Goal: Entertainment & Leisure: Consume media (video, audio)

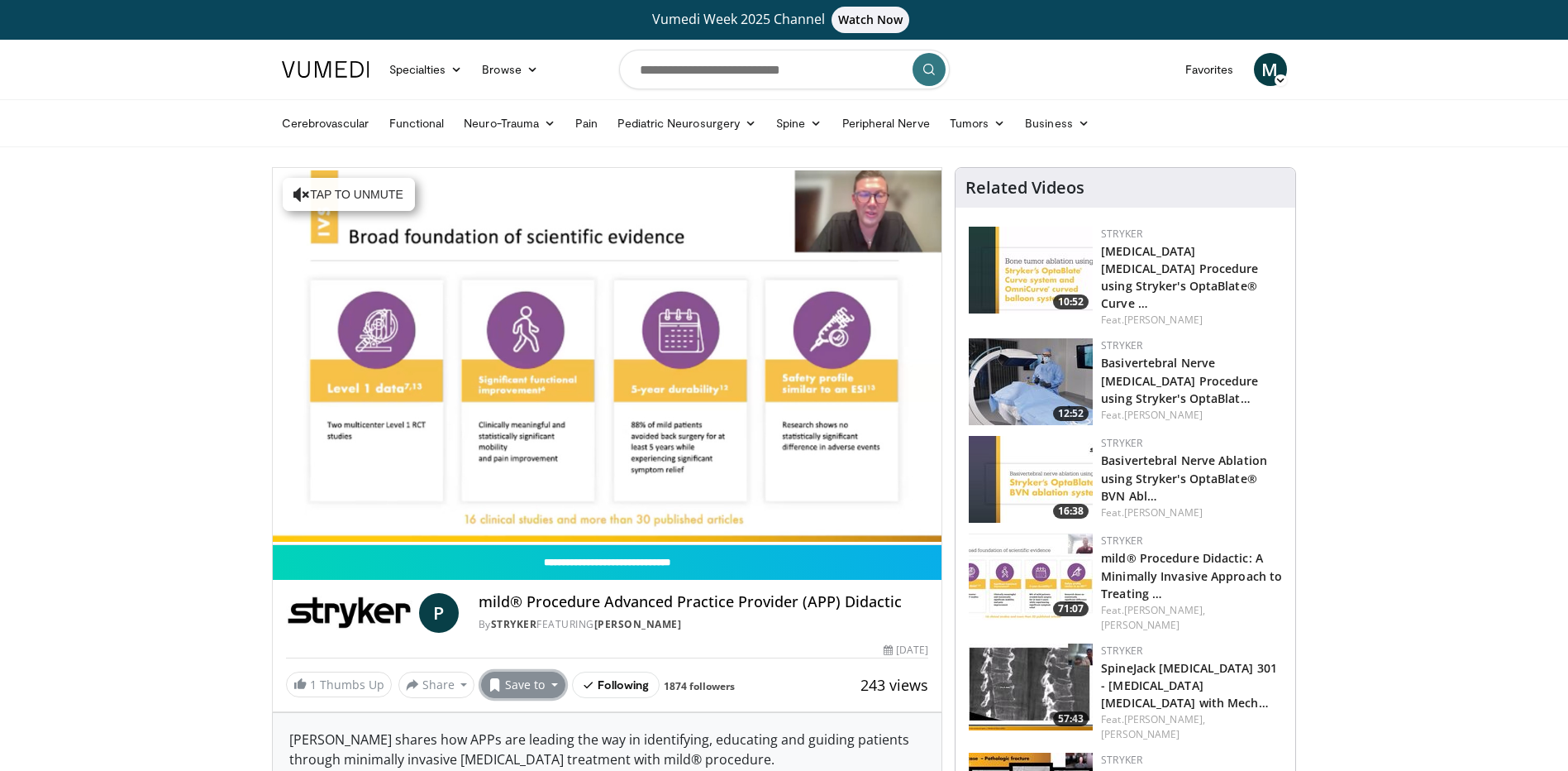
click at [549, 687] on button "Save to" at bounding box center [523, 684] width 85 height 27
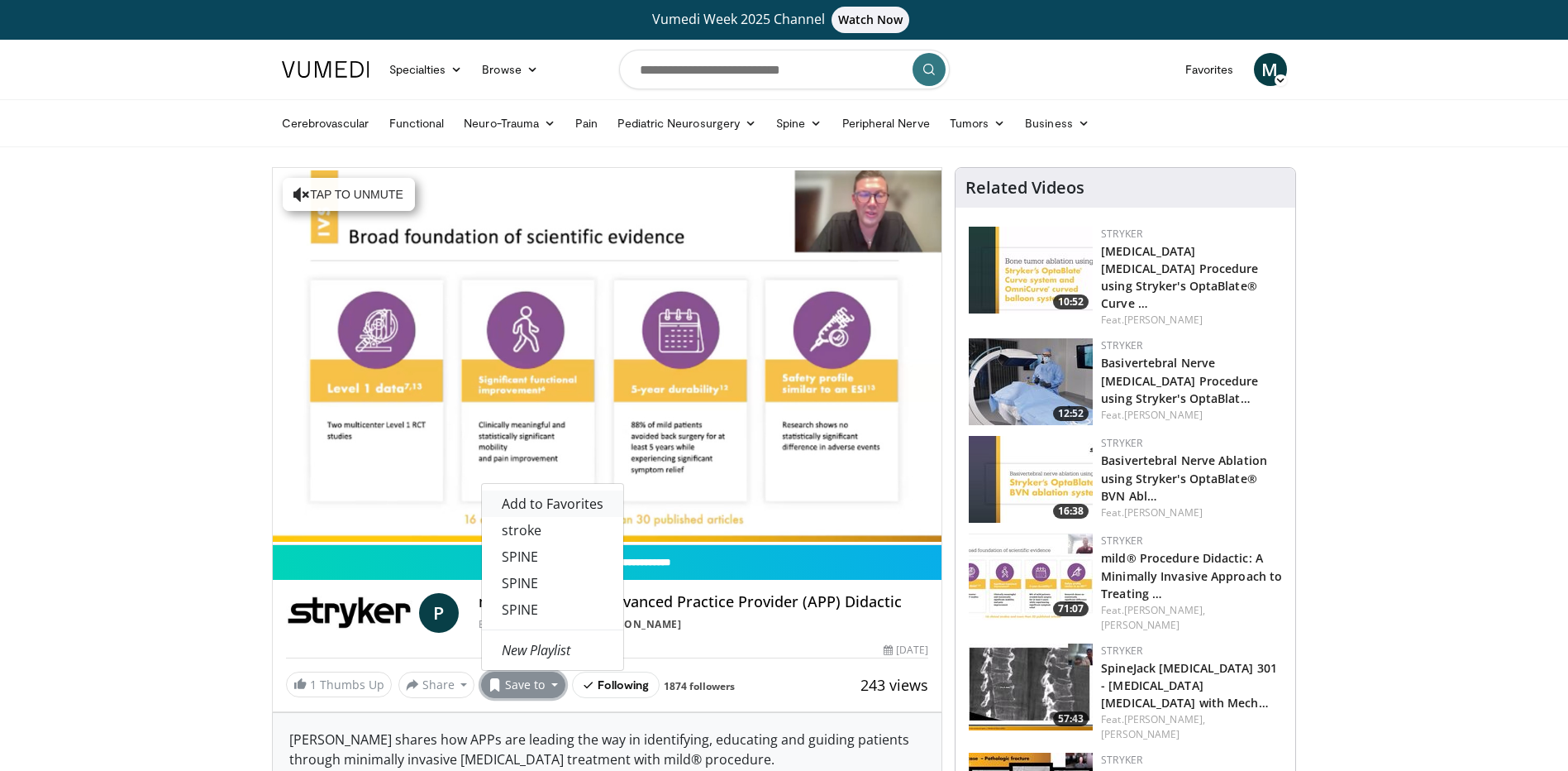
click at [554, 504] on span "Add to Favorites" at bounding box center [553, 504] width 102 height 18
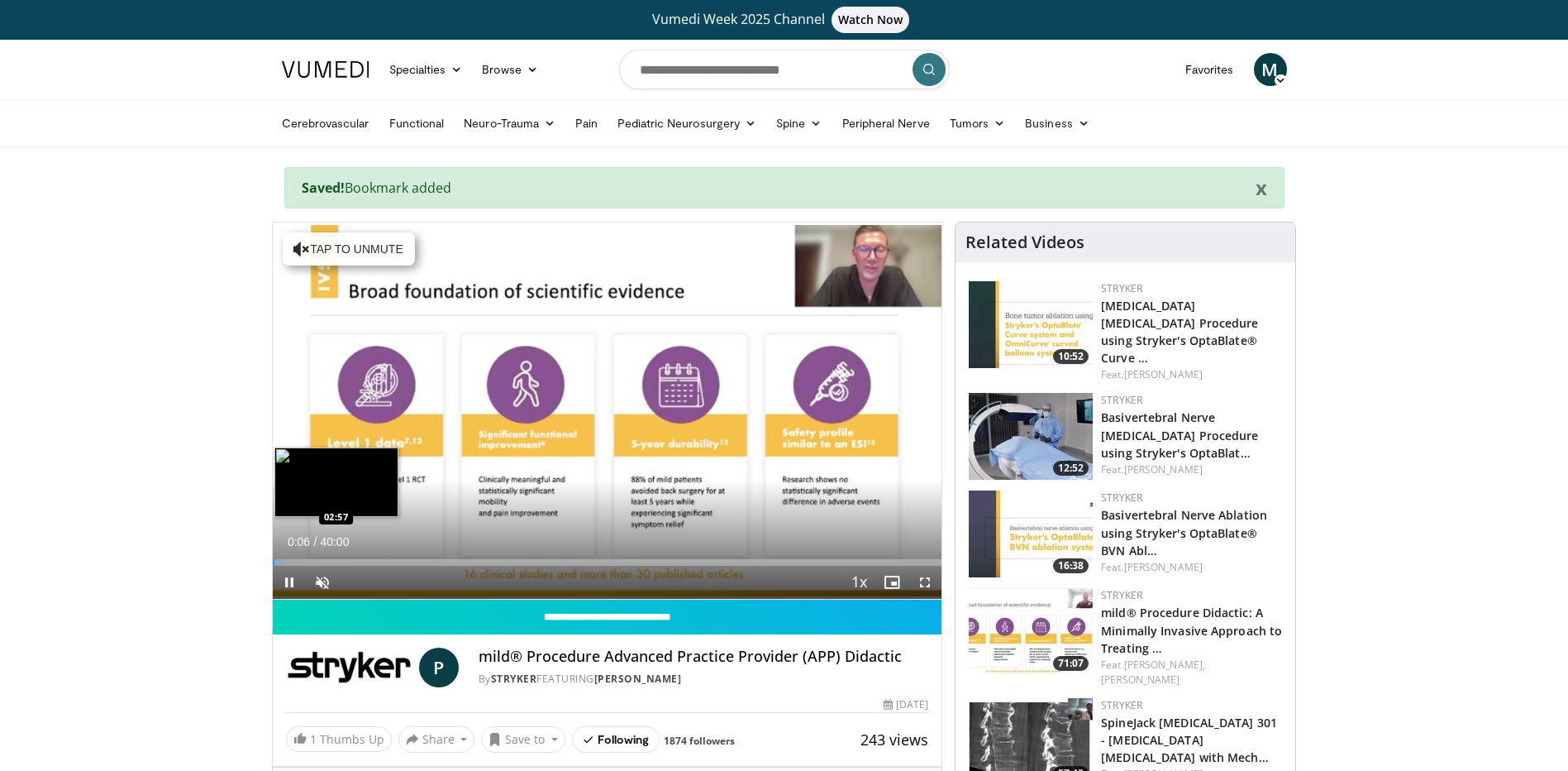
click at [322, 559] on div "Loaded : 2.07% 00:07 02:57" at bounding box center [607, 562] width 669 height 7
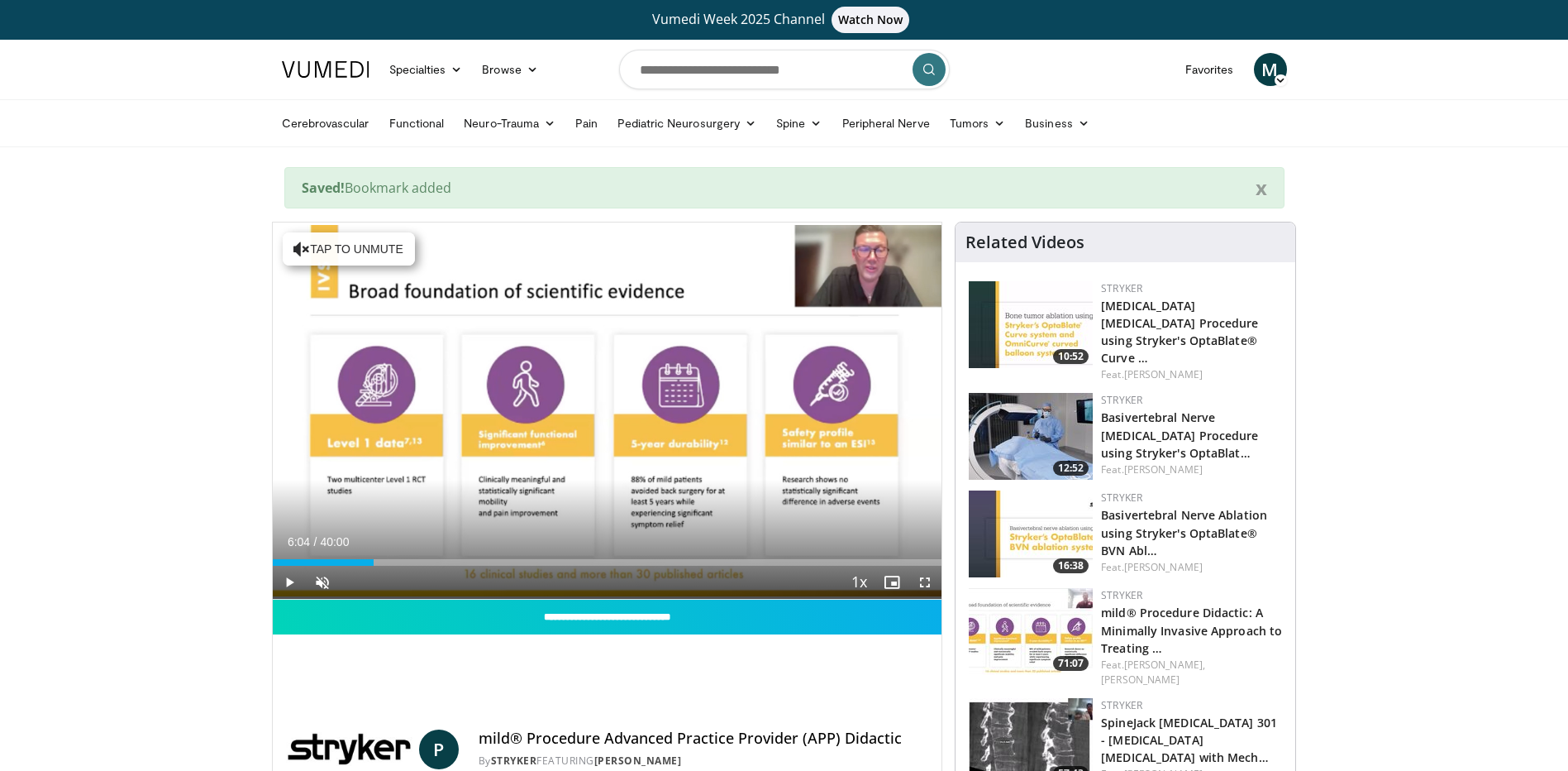
click at [374, 560] on div "Loaded : 0.00% 06:04 06:04" at bounding box center [607, 562] width 669 height 7
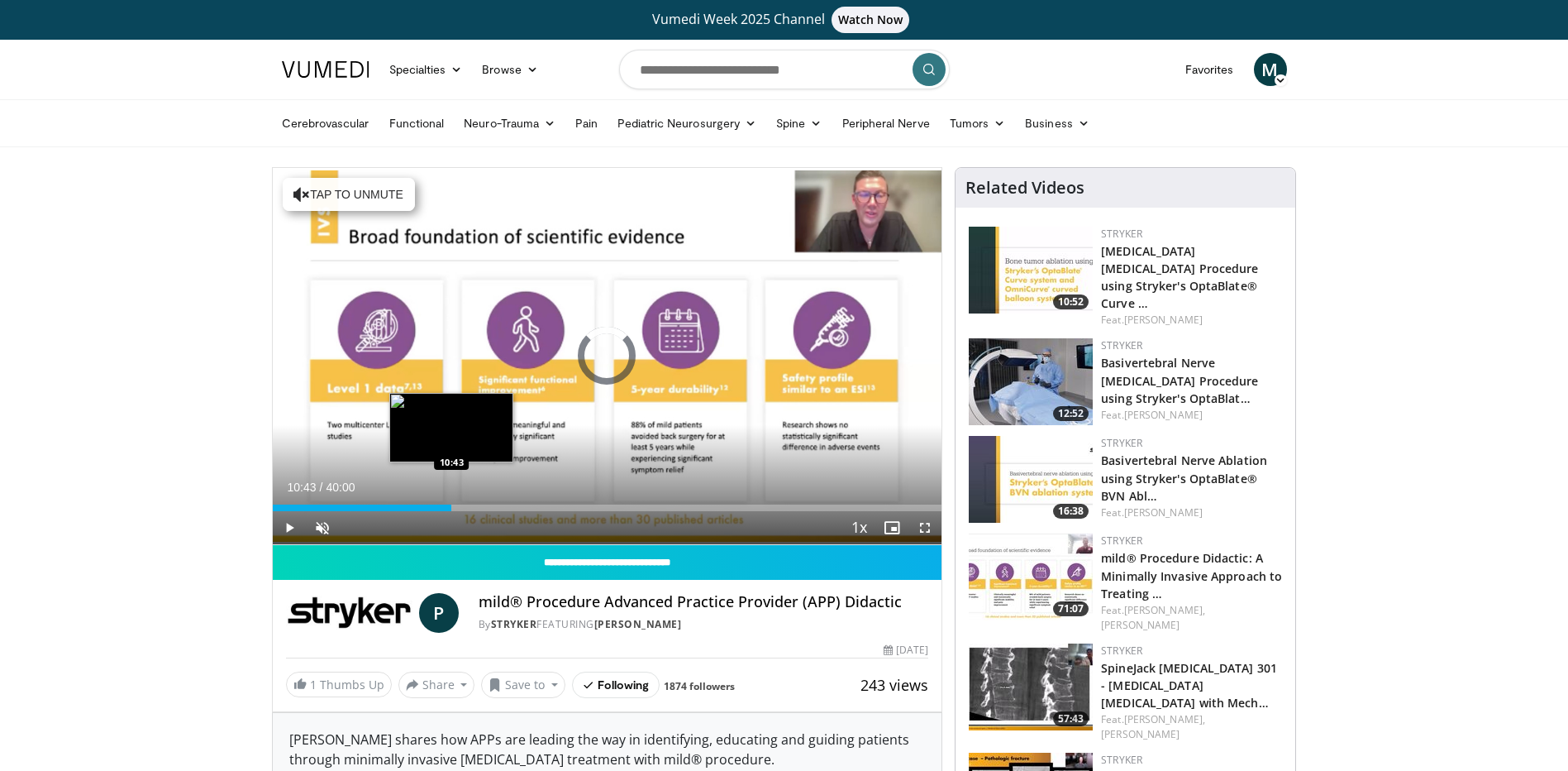
drag, startPoint x: 451, startPoint y: 506, endPoint x: 478, endPoint y: 504, distance: 27.1
click at [452, 506] on div "Loaded : 17.77% 10:43 10:43" at bounding box center [607, 508] width 669 height 7
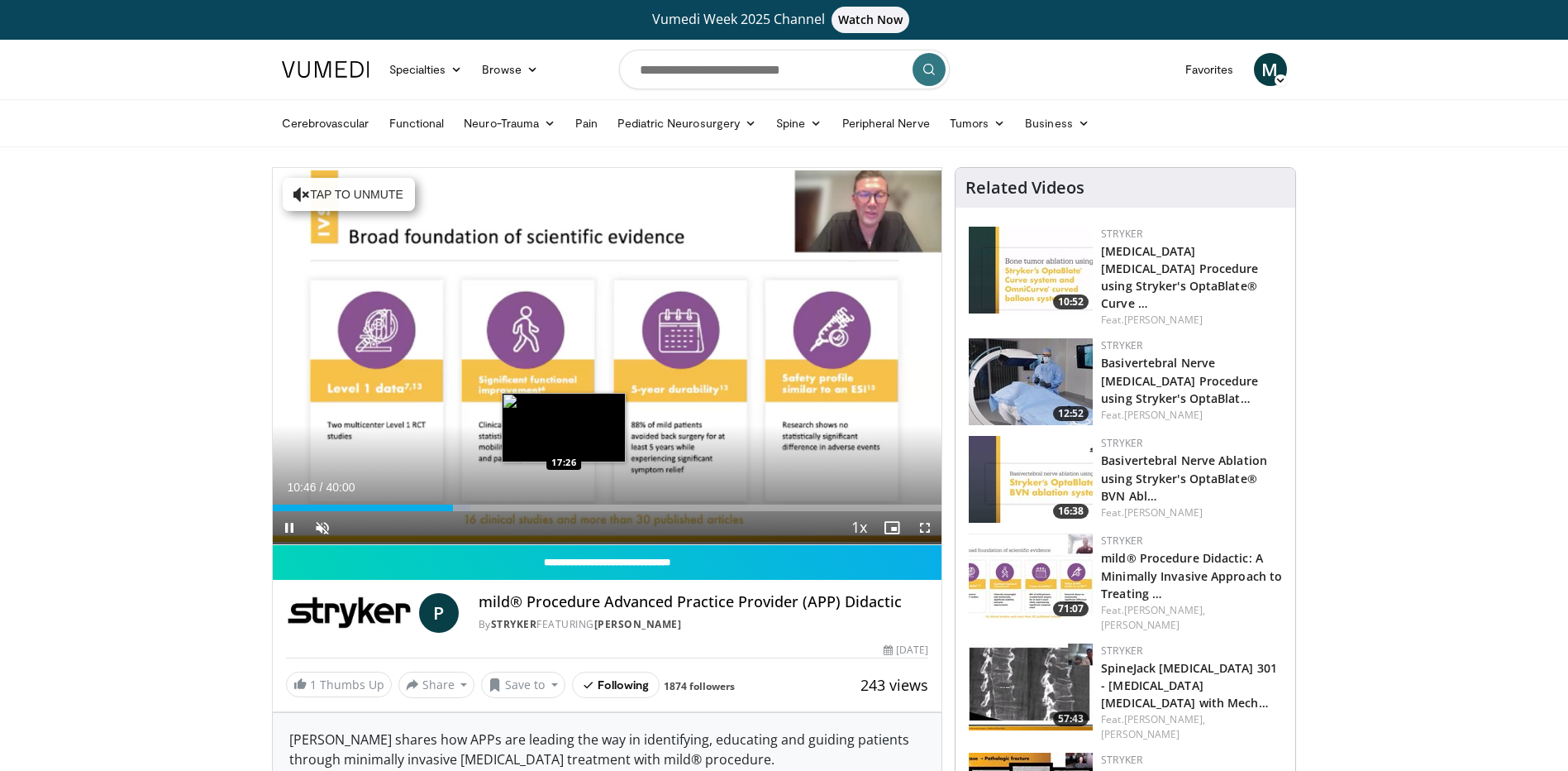
click at [564, 508] on div "Loaded : 29.61% 10:47 17:26" at bounding box center [607, 508] width 669 height 7
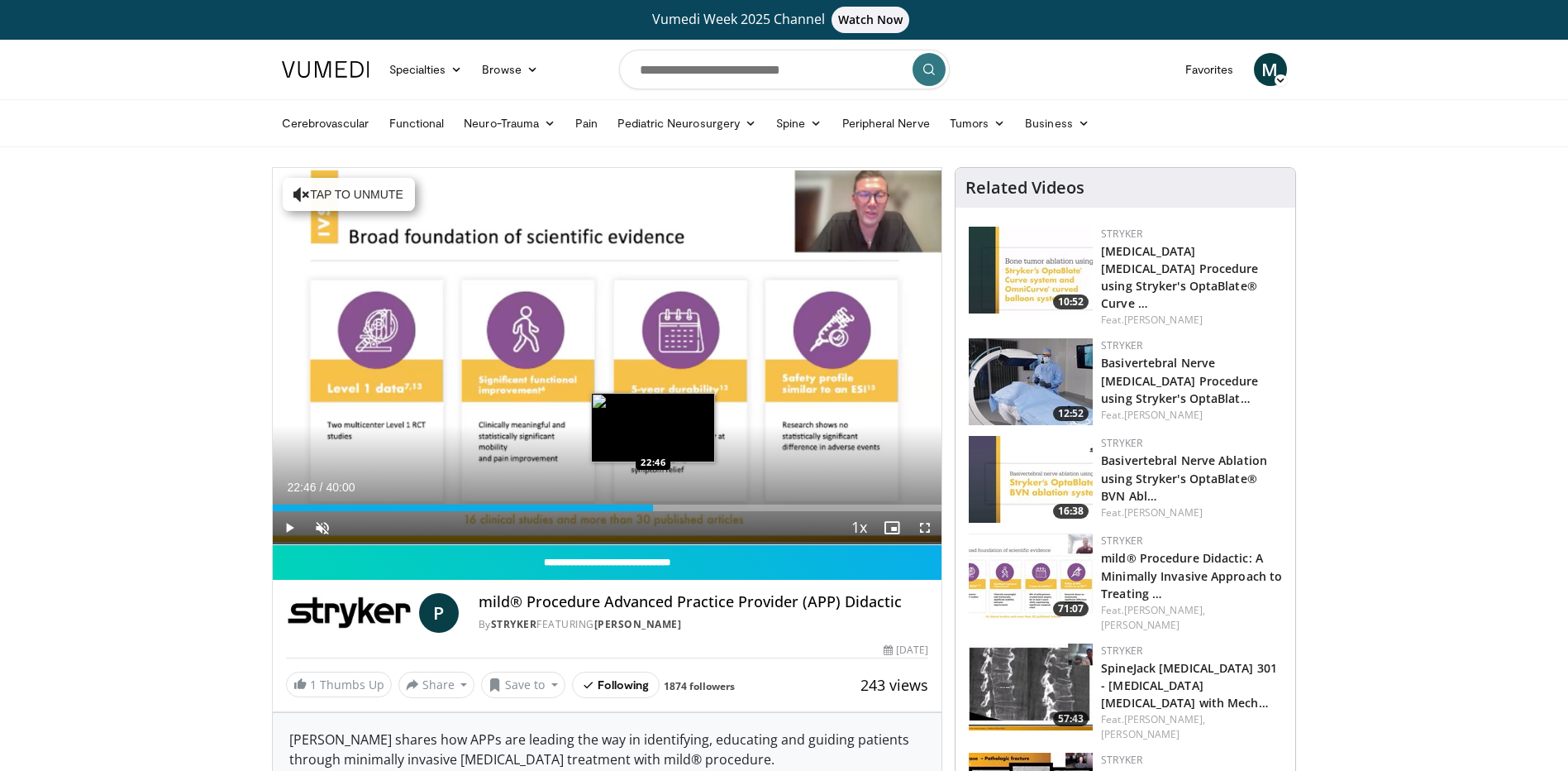
click at [653, 499] on div "Loaded : 57.03% 22:46 22:46" at bounding box center [607, 504] width 669 height 16
click at [730, 513] on div "Current Time 22:48 / Duration 40:00 Pause Skip Backward Skip Forward Unmute Loa…" at bounding box center [607, 528] width 669 height 33
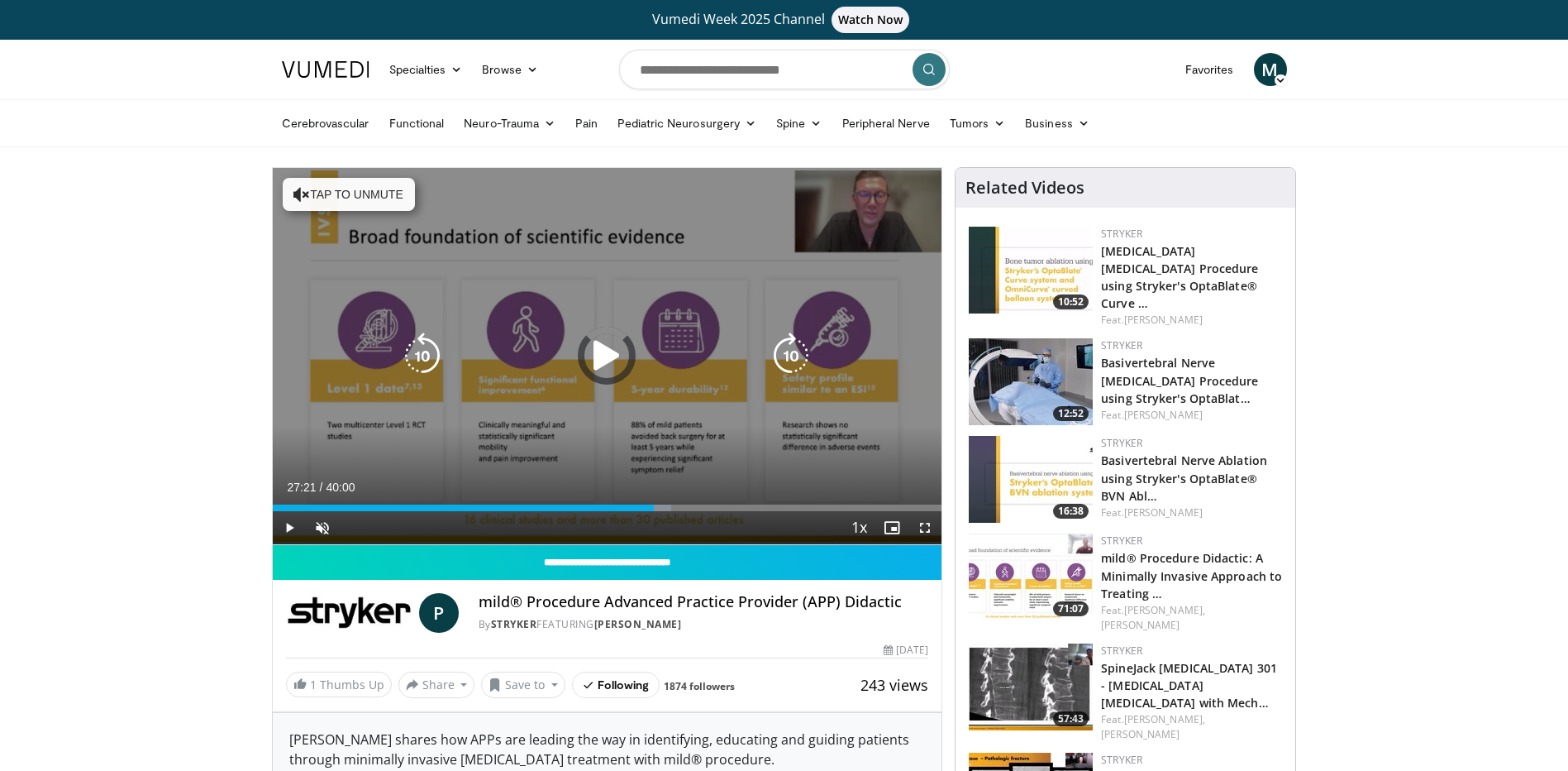
click at [730, 507] on div "Loaded : 59.63% 22:49 26:28" at bounding box center [607, 508] width 669 height 7
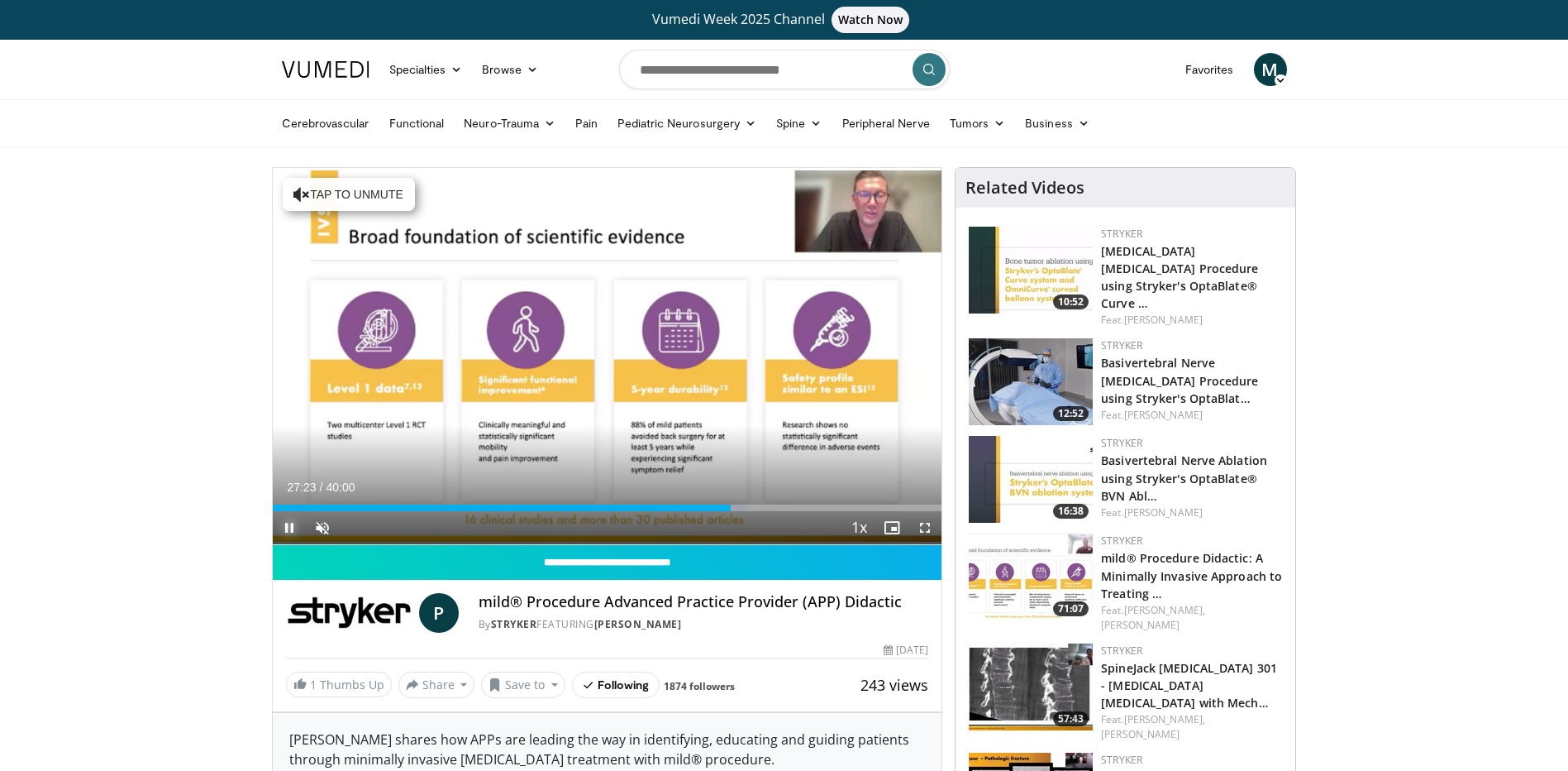
click at [293, 522] on span "Video Player" at bounding box center [289, 528] width 33 height 33
click at [291, 506] on div "27:23" at bounding box center [502, 508] width 458 height 7
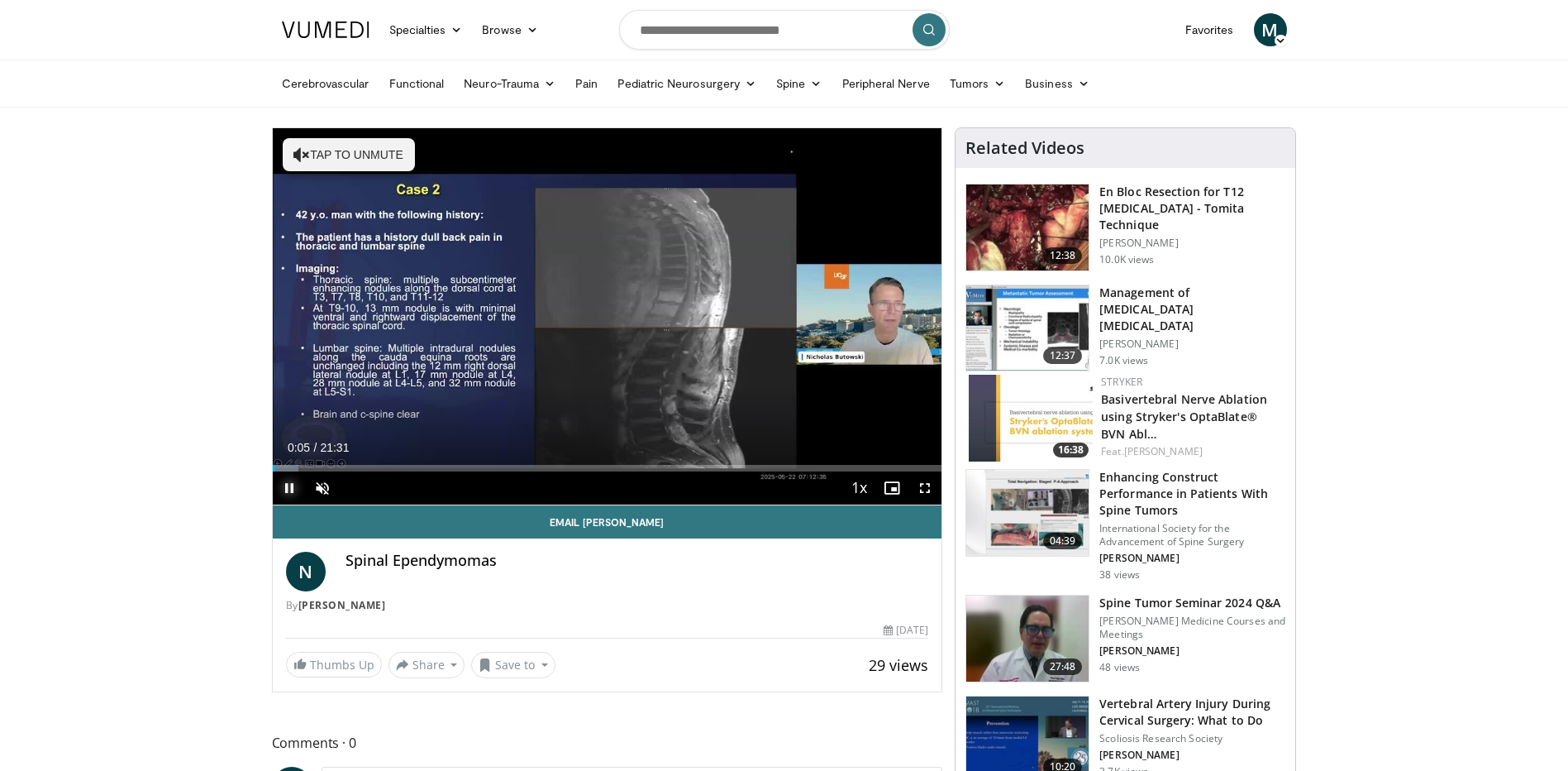
click at [288, 487] on span "Video Player" at bounding box center [289, 488] width 33 height 33
drag, startPoint x: 42, startPoint y: 265, endPoint x: 564, endPoint y: 82, distance: 553.1
